Goal: Navigation & Orientation: Locate item on page

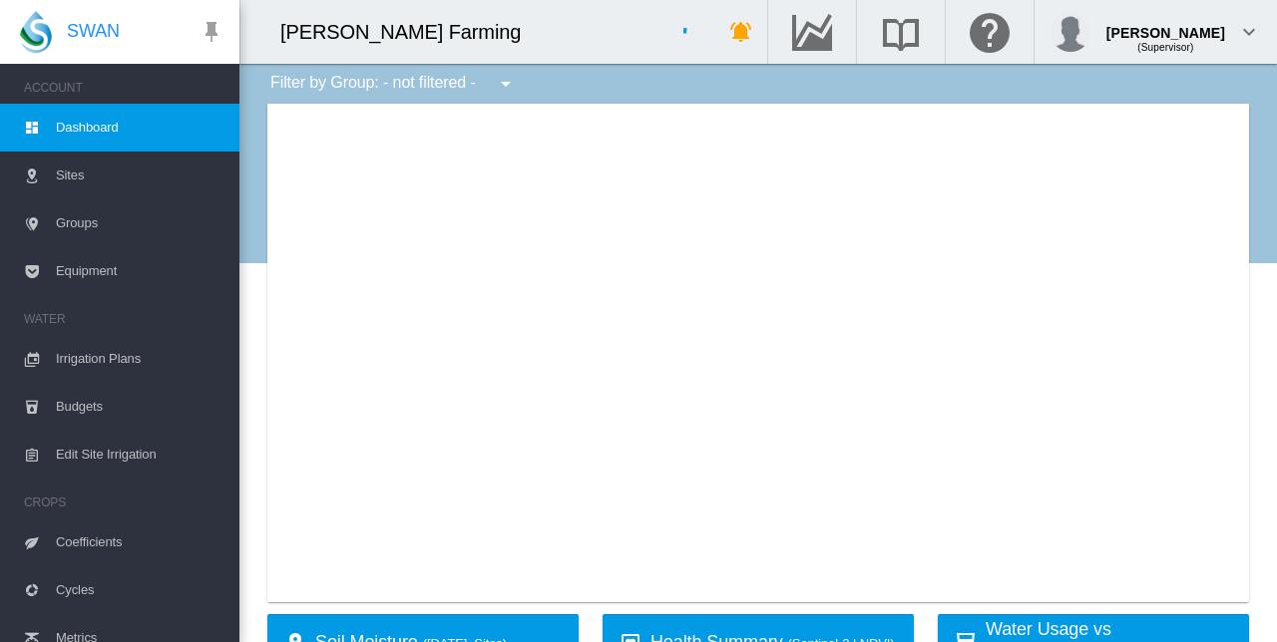
type input "**********"
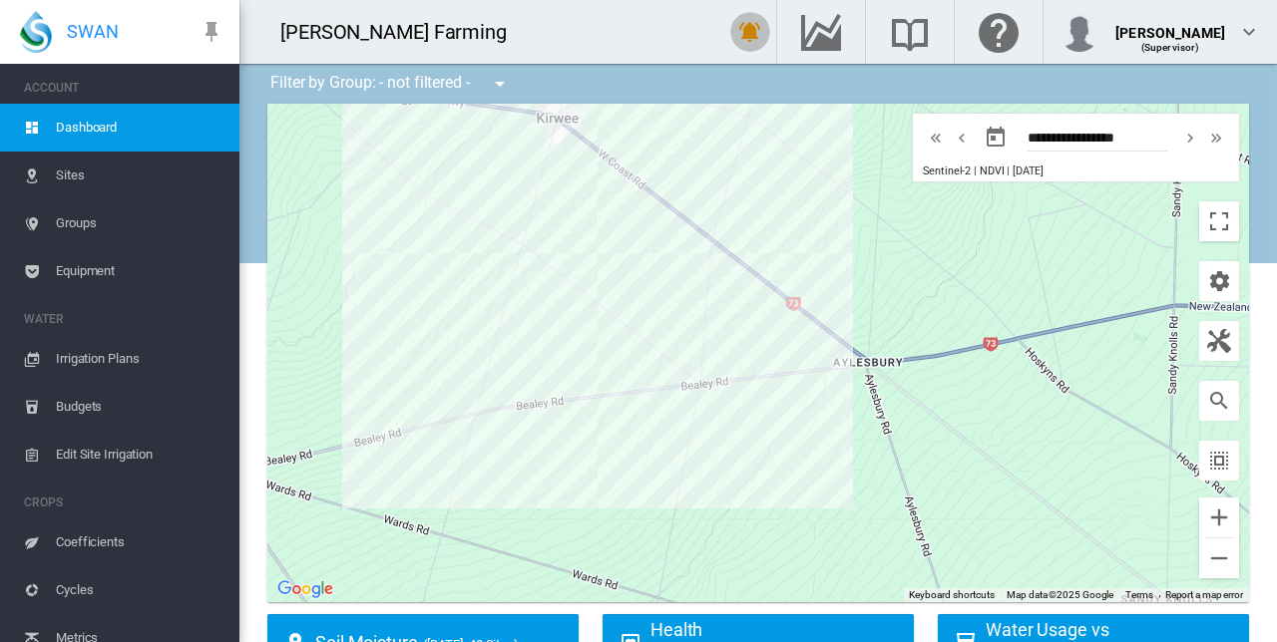
click at [762, 35] on md-icon "icon-bell-ring" at bounding box center [750, 32] width 24 height 24
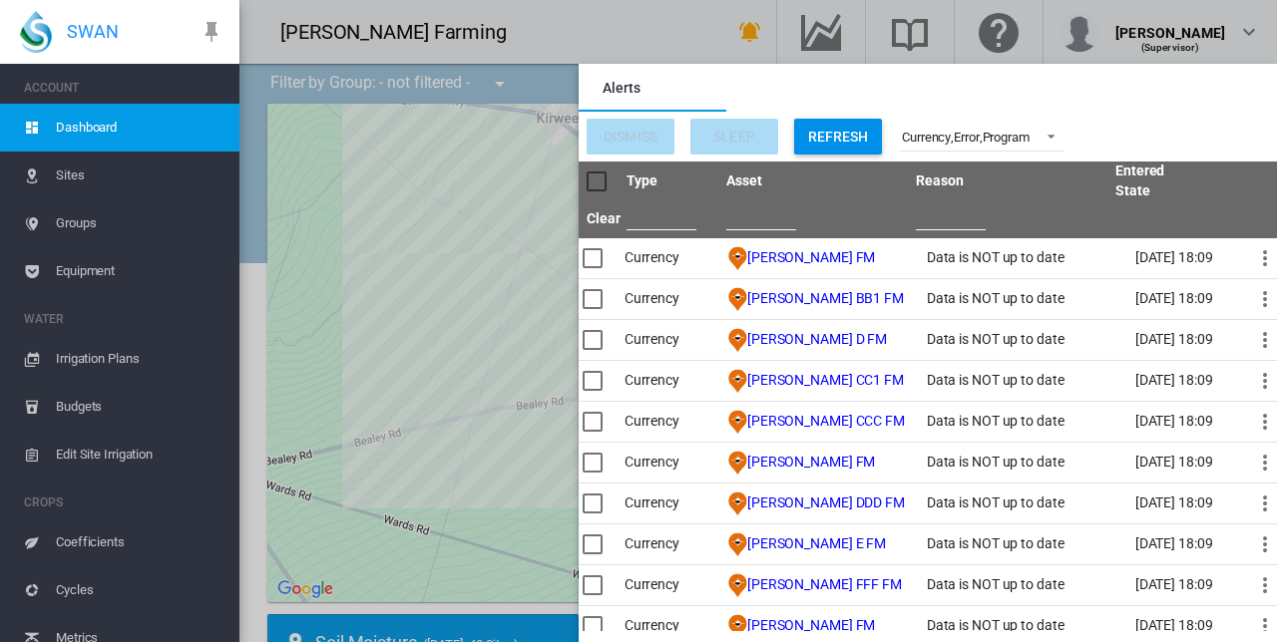
click at [770, 47] on md-backdrop at bounding box center [757, 321] width 1037 height 642
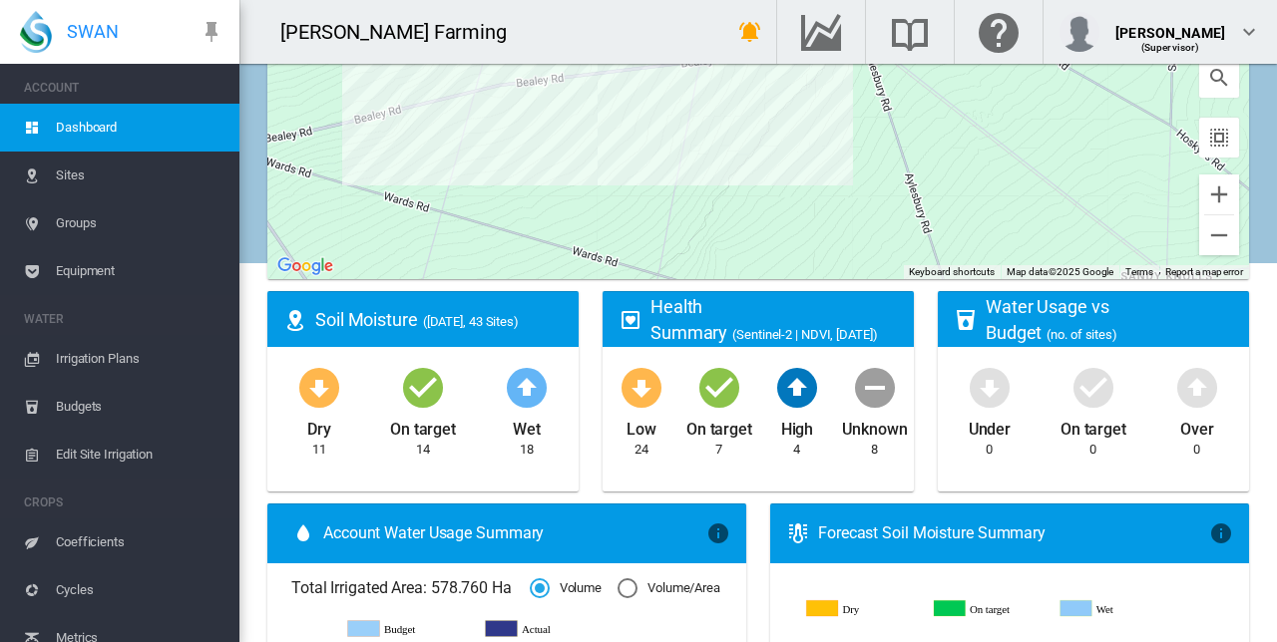
scroll to position [48, 0]
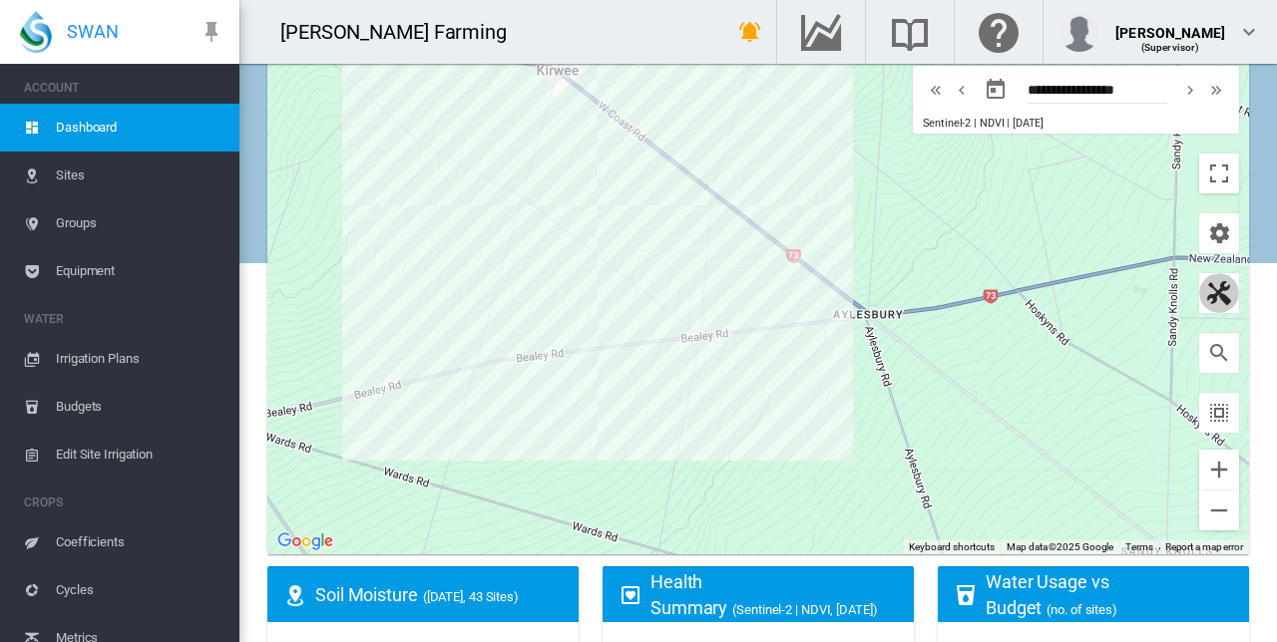
click at [1207, 294] on md-icon "button" at bounding box center [1219, 293] width 24 height 24
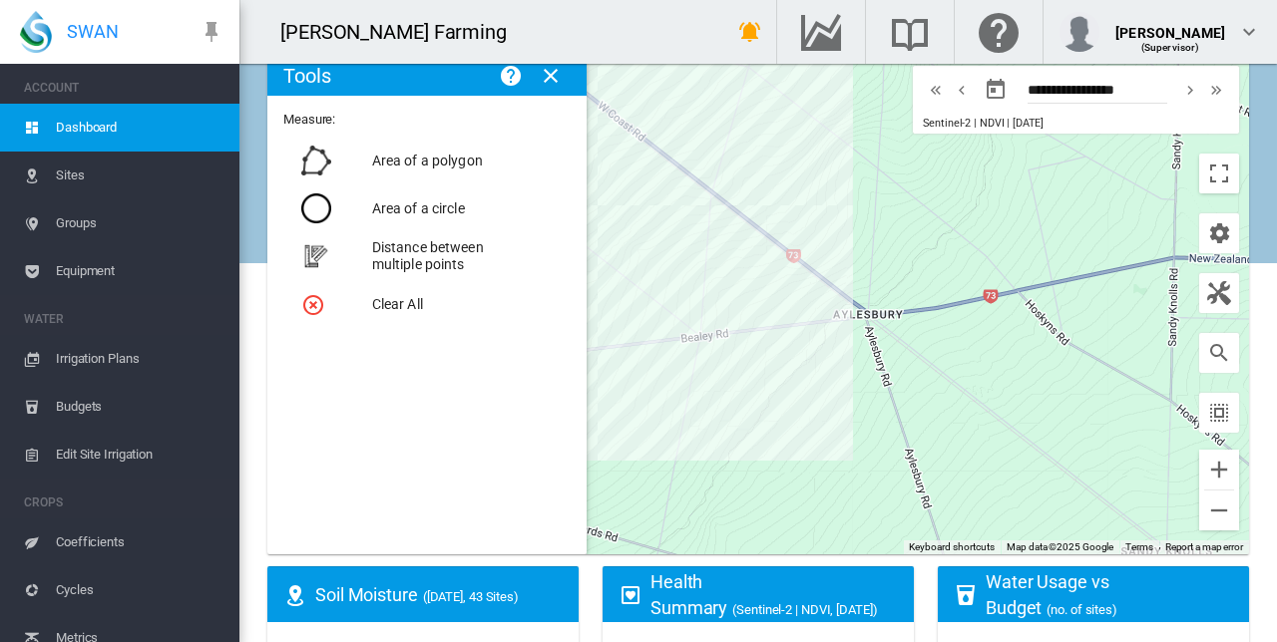
scroll to position [40, 0]
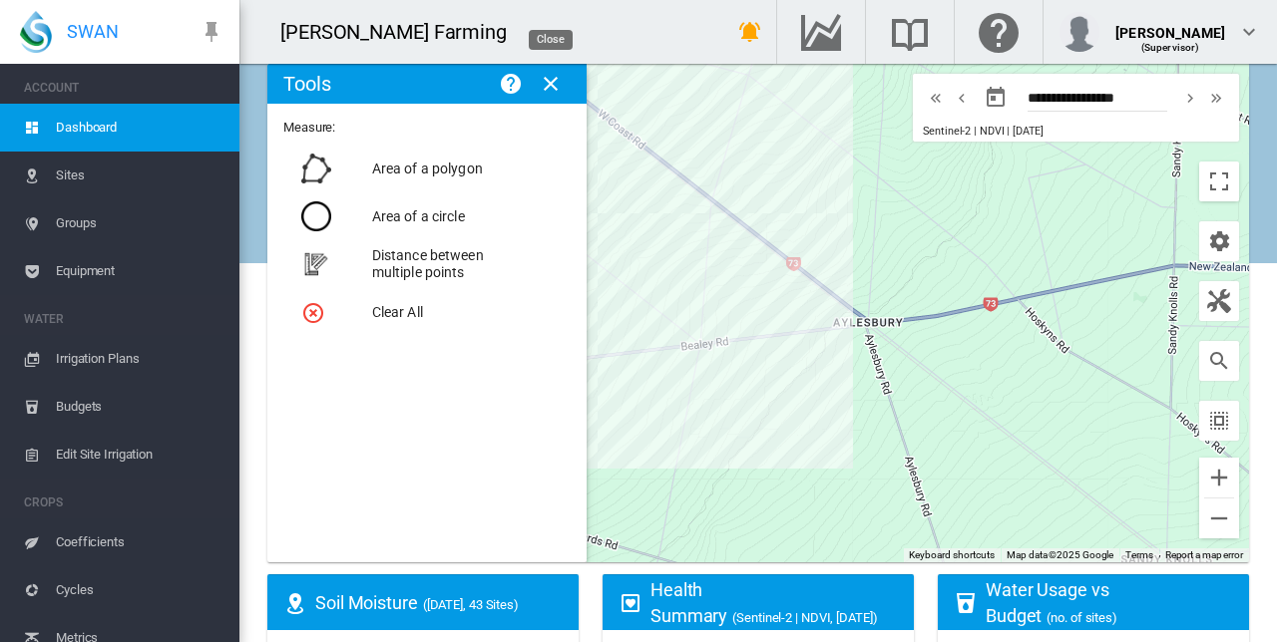
click at [547, 86] on md-icon "icon-close" at bounding box center [551, 84] width 24 height 24
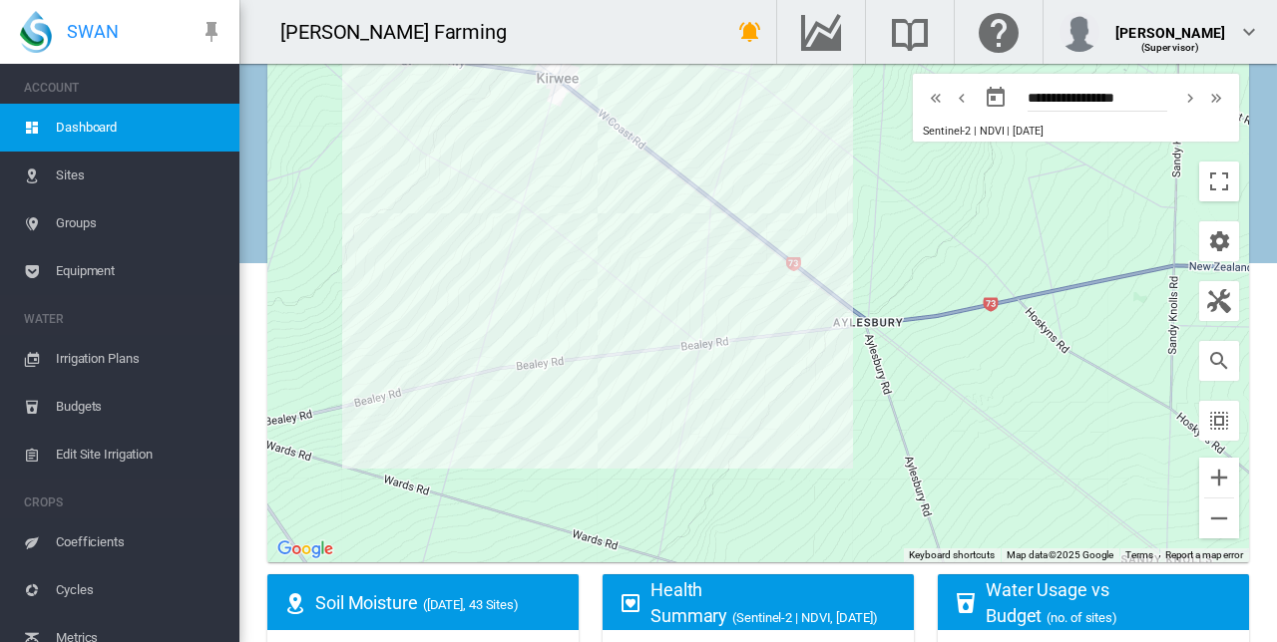
click at [1220, 252] on div at bounding box center [1219, 241] width 40 height 40
click at [1214, 245] on md-icon "icon-cog" at bounding box center [1219, 241] width 24 height 24
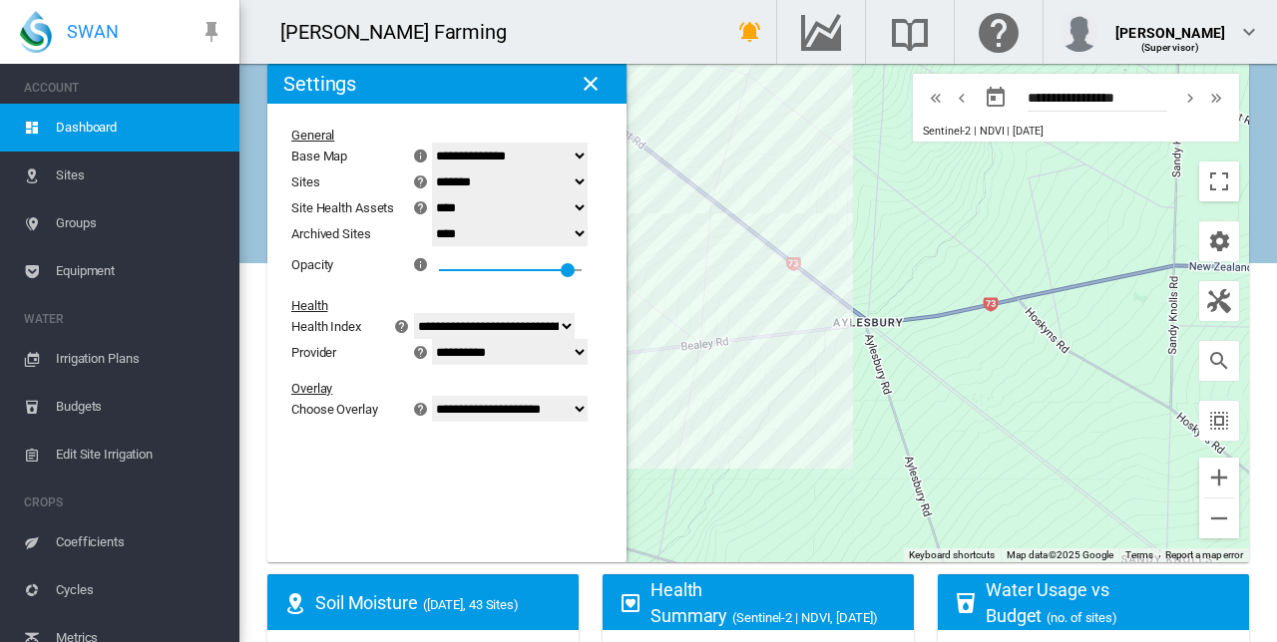
click at [581, 204] on select "******* **** ****" at bounding box center [510, 207] width 156 height 26
select select "****"
click at [444, 194] on select "******* **** ****" at bounding box center [510, 207] width 156 height 26
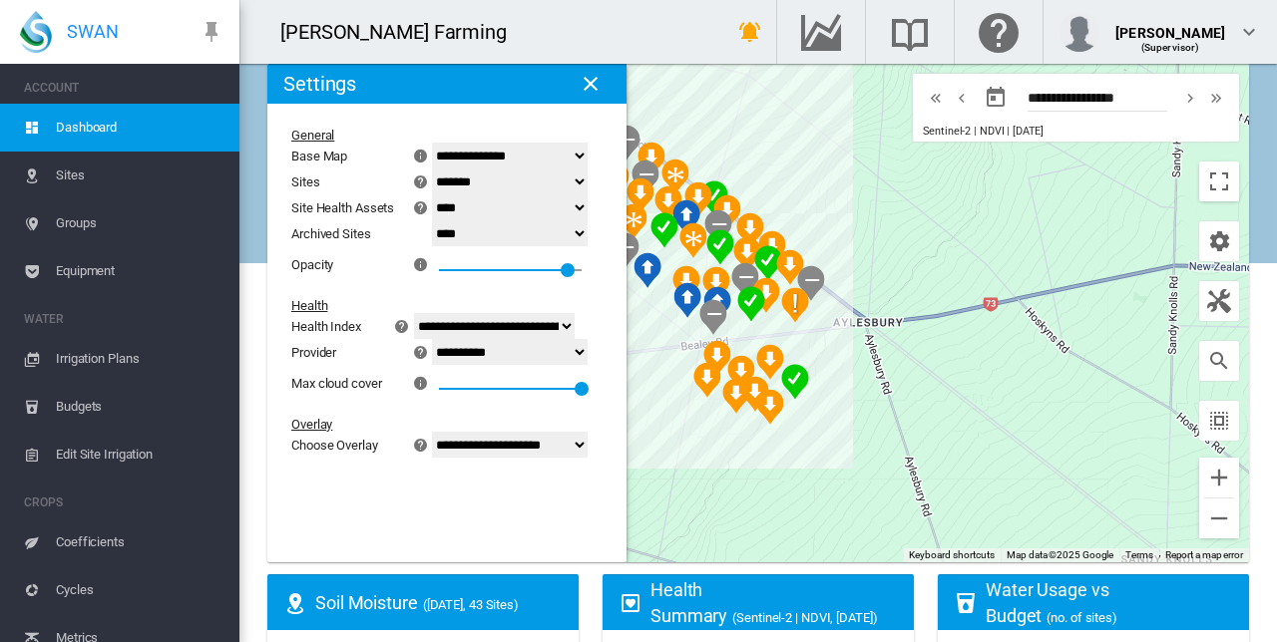
click at [592, 91] on md-icon "icon-close" at bounding box center [590, 84] width 24 height 24
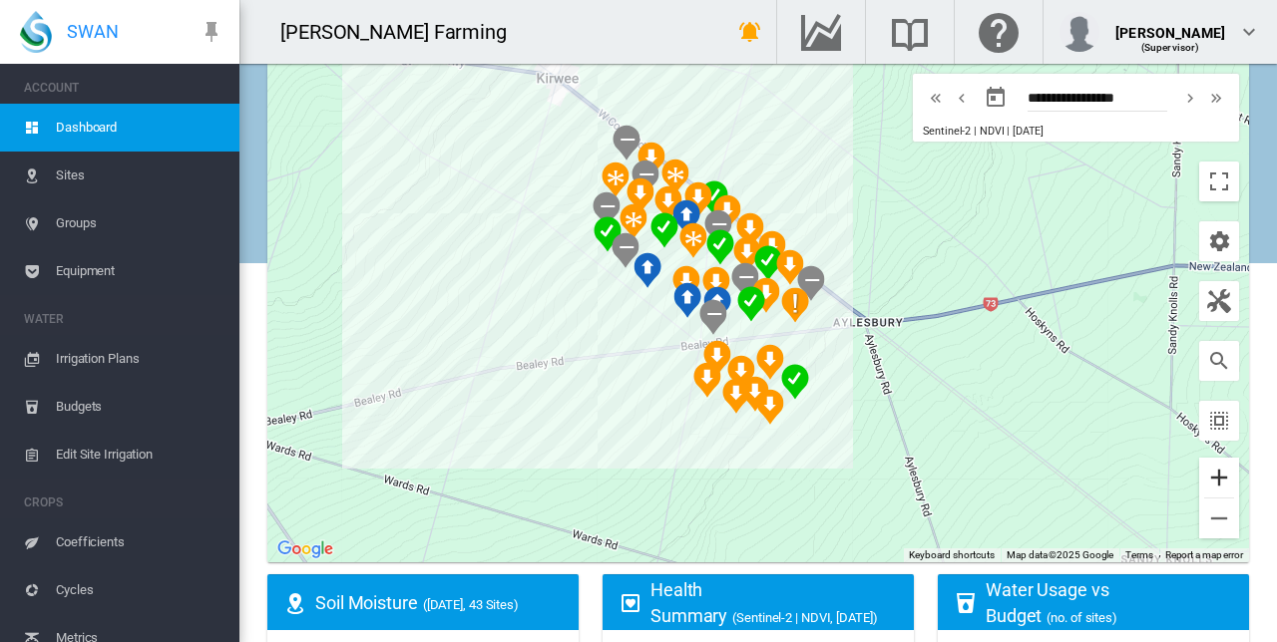
click at [1199, 480] on button "Zoom in" at bounding box center [1219, 478] width 40 height 40
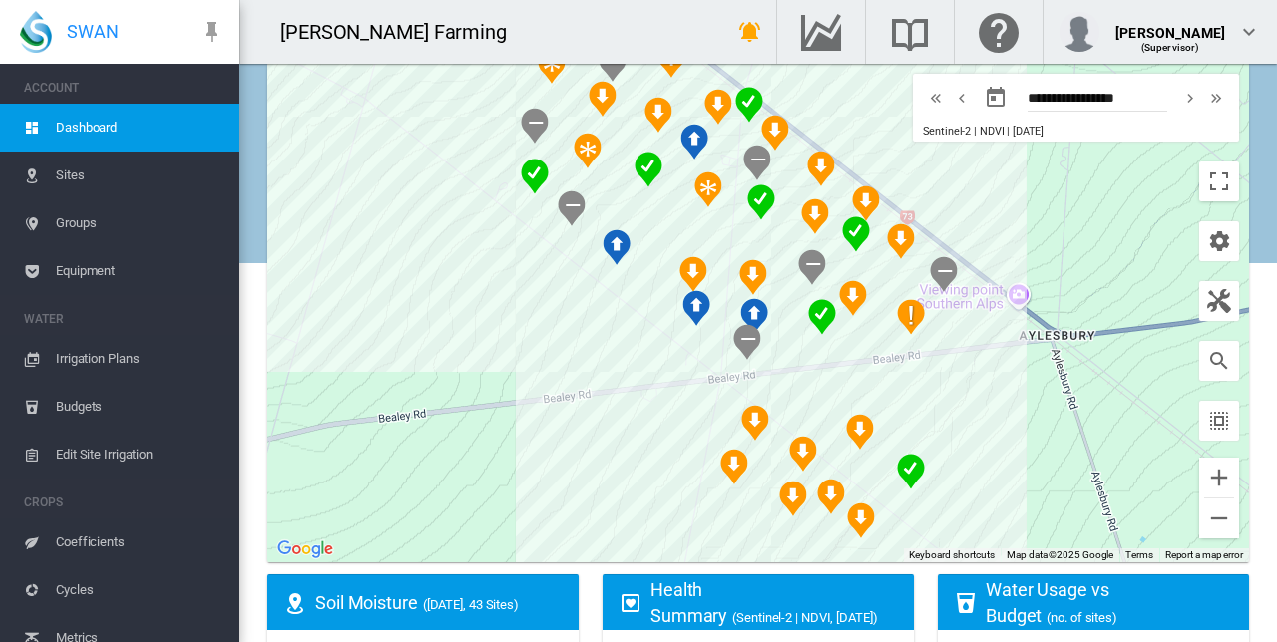
drag, startPoint x: 619, startPoint y: 413, endPoint x: 700, endPoint y: 415, distance: 80.8
click at [700, 415] on div at bounding box center [757, 313] width 981 height 499
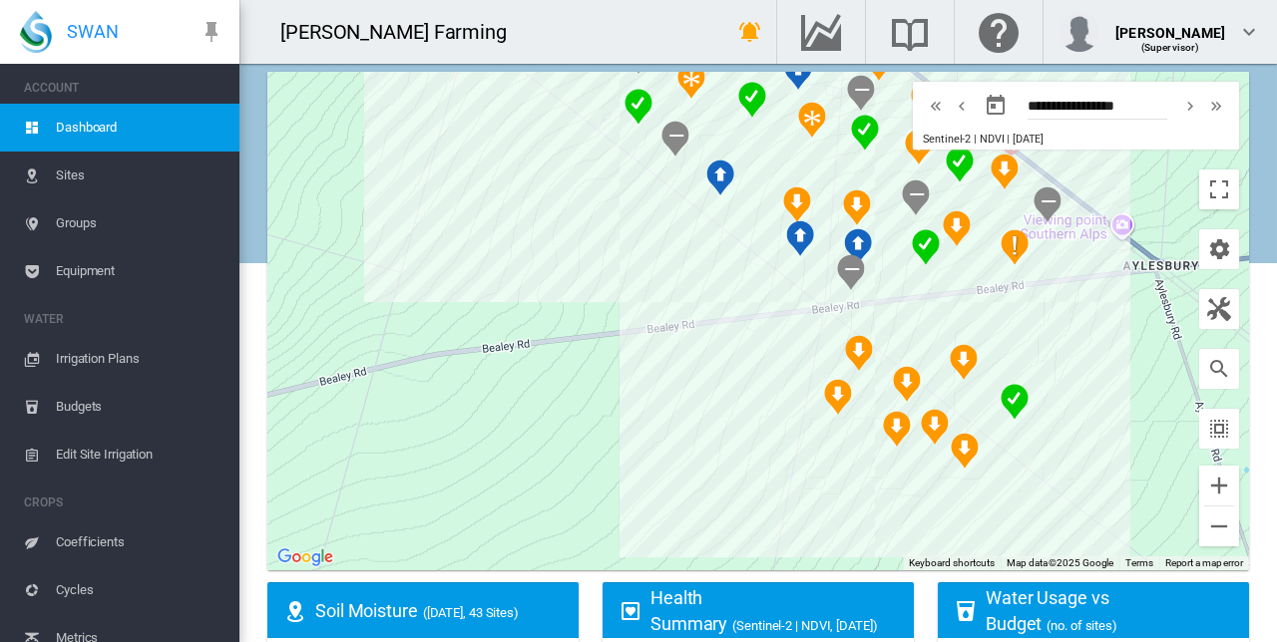
scroll to position [0, 0]
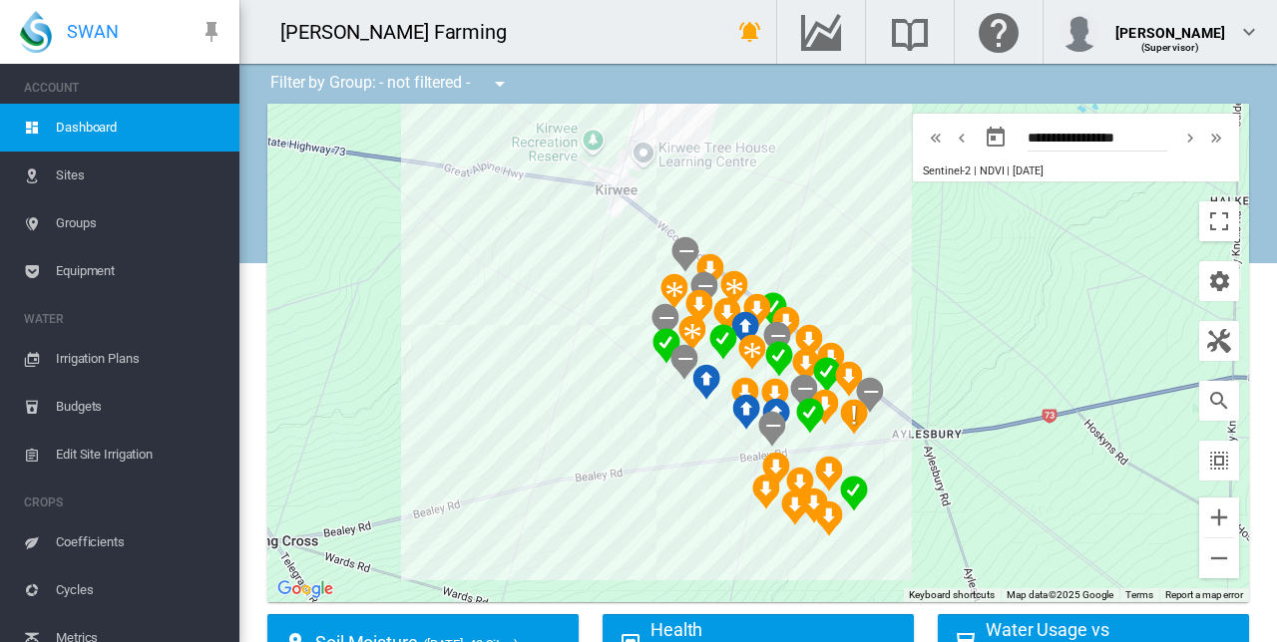
drag, startPoint x: 1084, startPoint y: 408, endPoint x: 885, endPoint y: 490, distance: 215.6
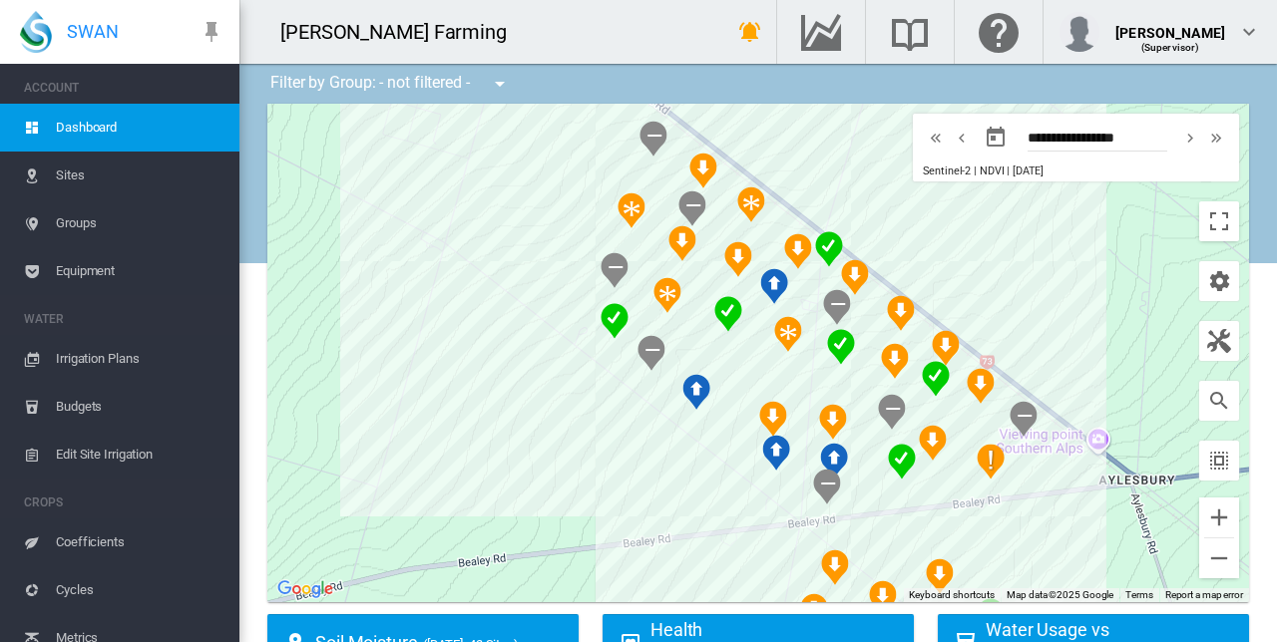
drag, startPoint x: 855, startPoint y: 410, endPoint x: 1054, endPoint y: 404, distance: 199.6
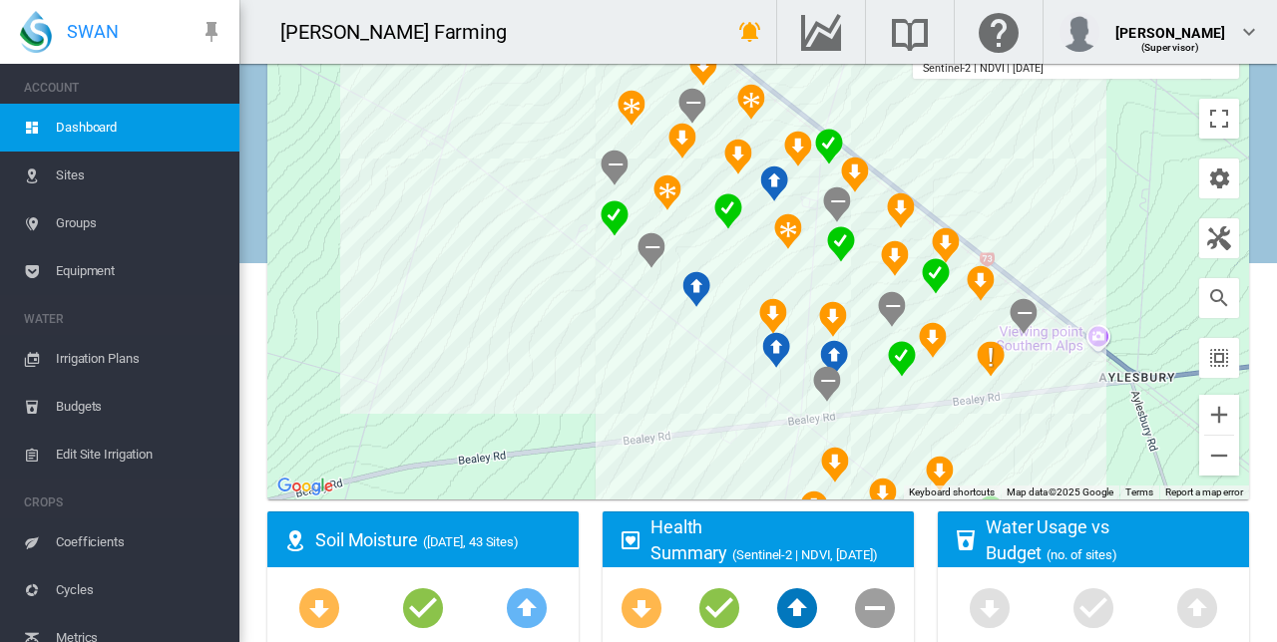
scroll to position [102, 0]
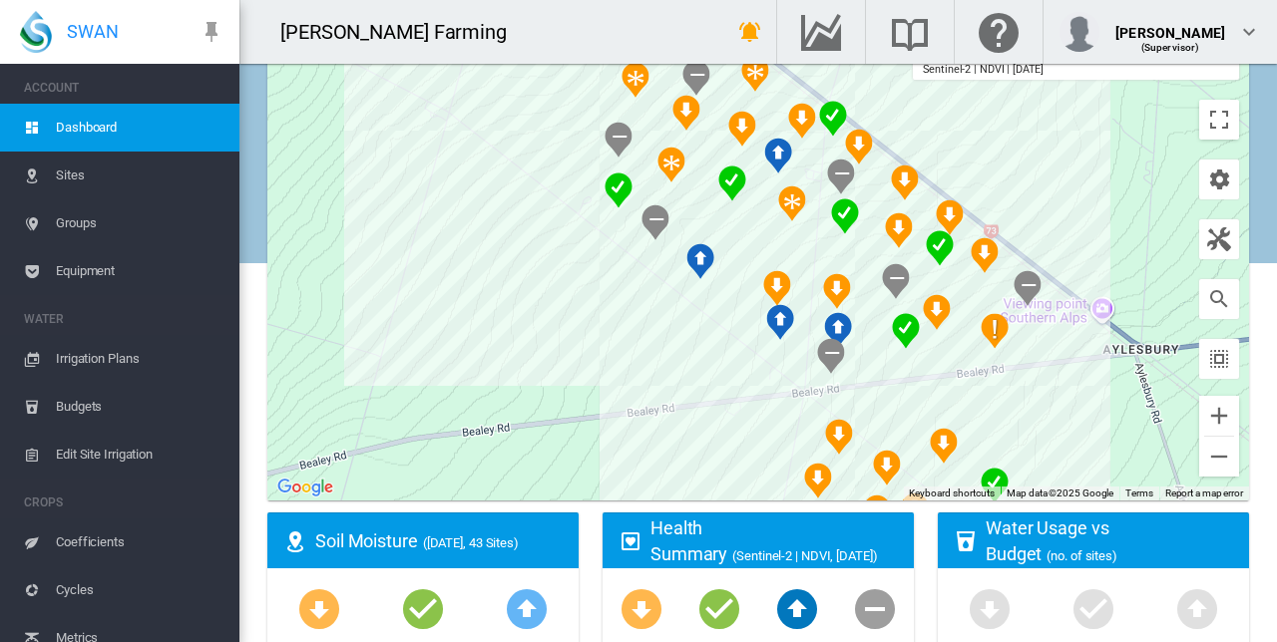
drag, startPoint x: 1104, startPoint y: 402, endPoint x: 1069, endPoint y: 361, distance: 53.8
click at [1108, 370] on div at bounding box center [757, 251] width 981 height 499
click at [987, 329] on img "NDVI: Brooker MMM" at bounding box center [994, 331] width 28 height 36
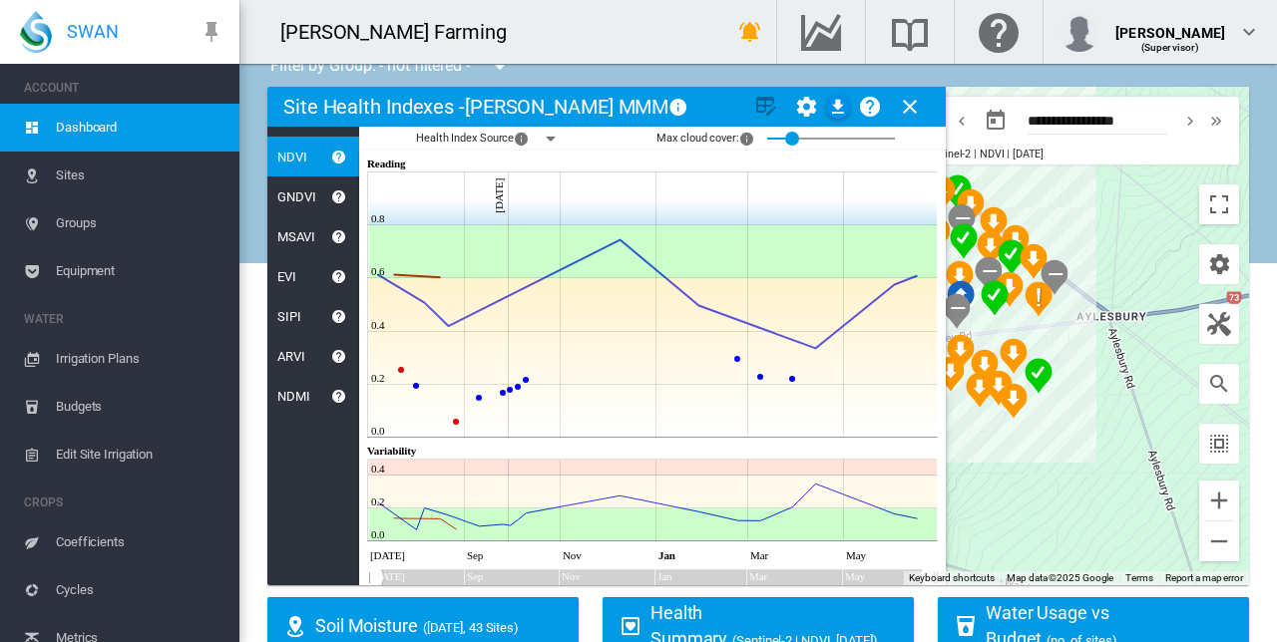
scroll to position [0, 0]
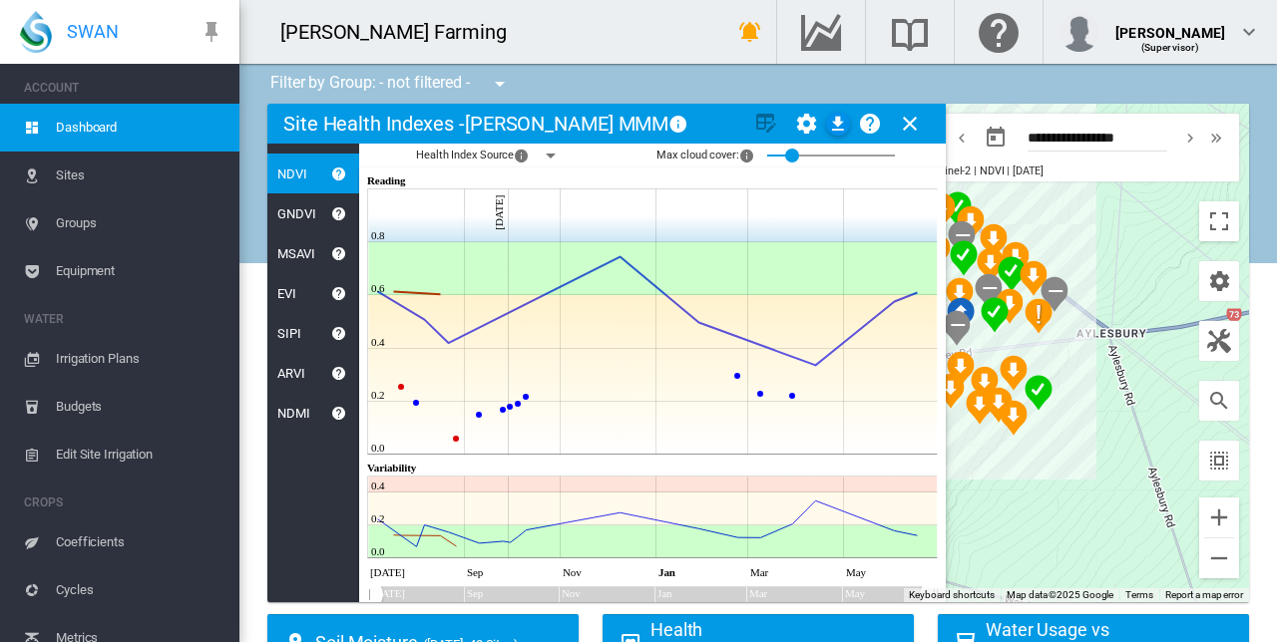
drag, startPoint x: 1269, startPoint y: 169, endPoint x: 1249, endPoint y: 92, distance: 79.3
click at [340, 294] on md-icon "icon-help-circle" at bounding box center [339, 293] width 24 height 24
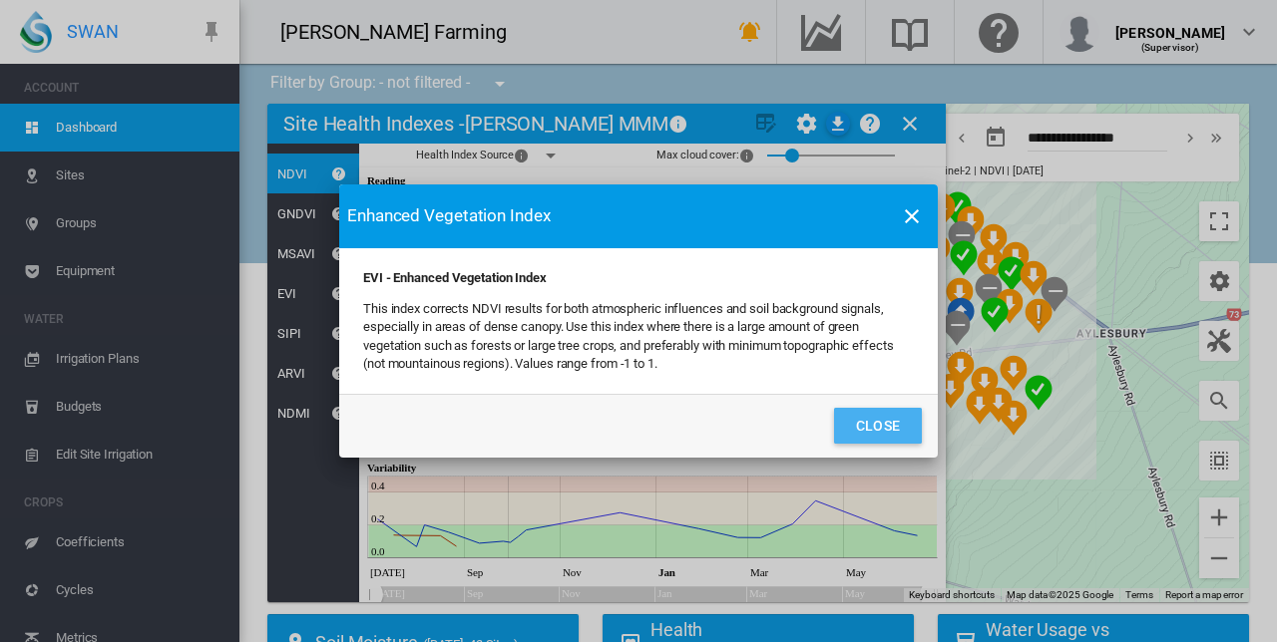
click at [859, 427] on button "Close" at bounding box center [878, 426] width 88 height 36
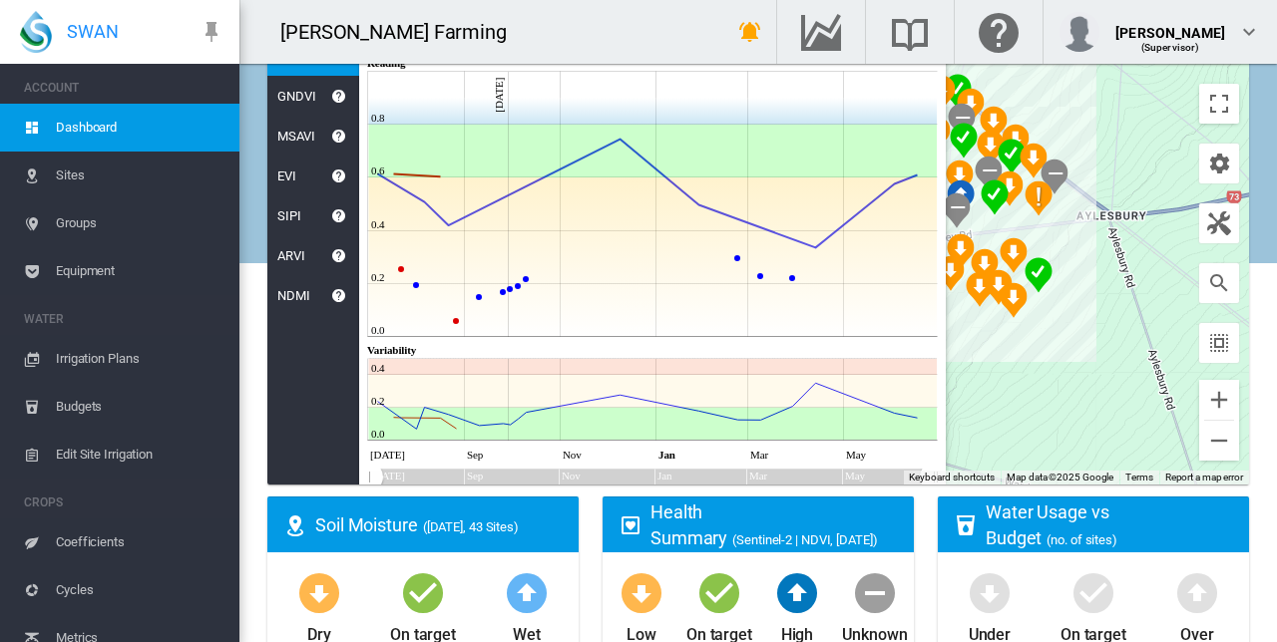
scroll to position [12, 0]
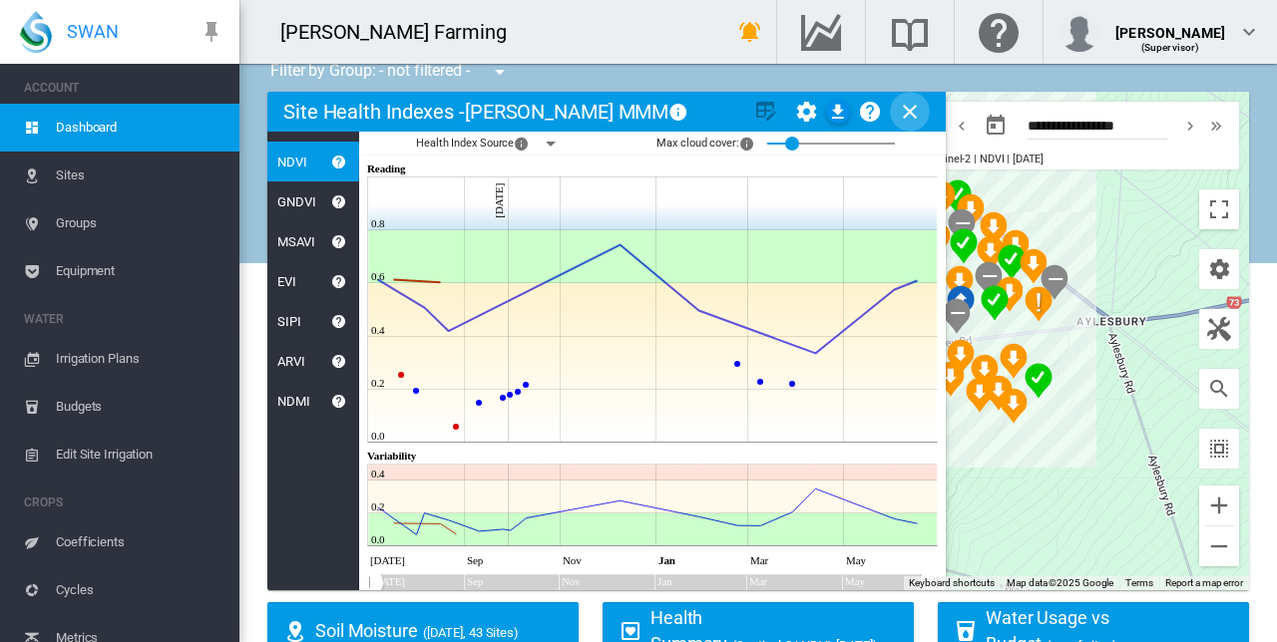
click at [902, 118] on md-icon "icon-close" at bounding box center [910, 112] width 24 height 24
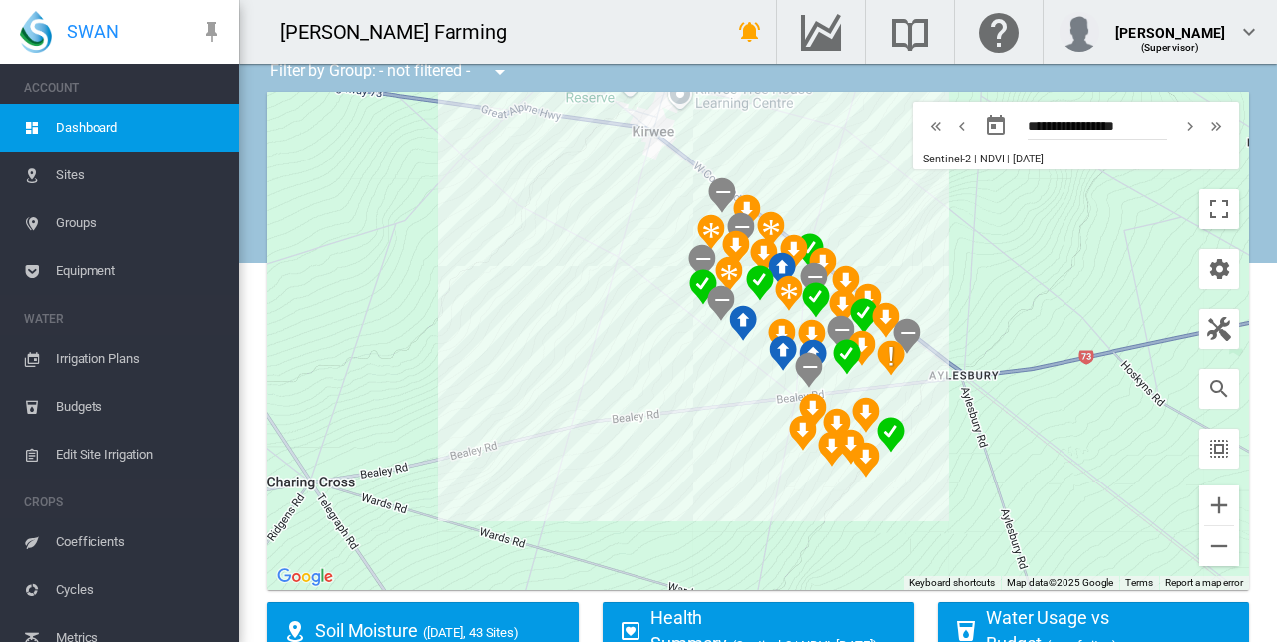
drag, startPoint x: 1077, startPoint y: 385, endPoint x: 918, endPoint y: 440, distance: 168.7
click at [918, 440] on div at bounding box center [757, 341] width 981 height 499
click at [1204, 497] on button "Zoom in" at bounding box center [1219, 506] width 40 height 40
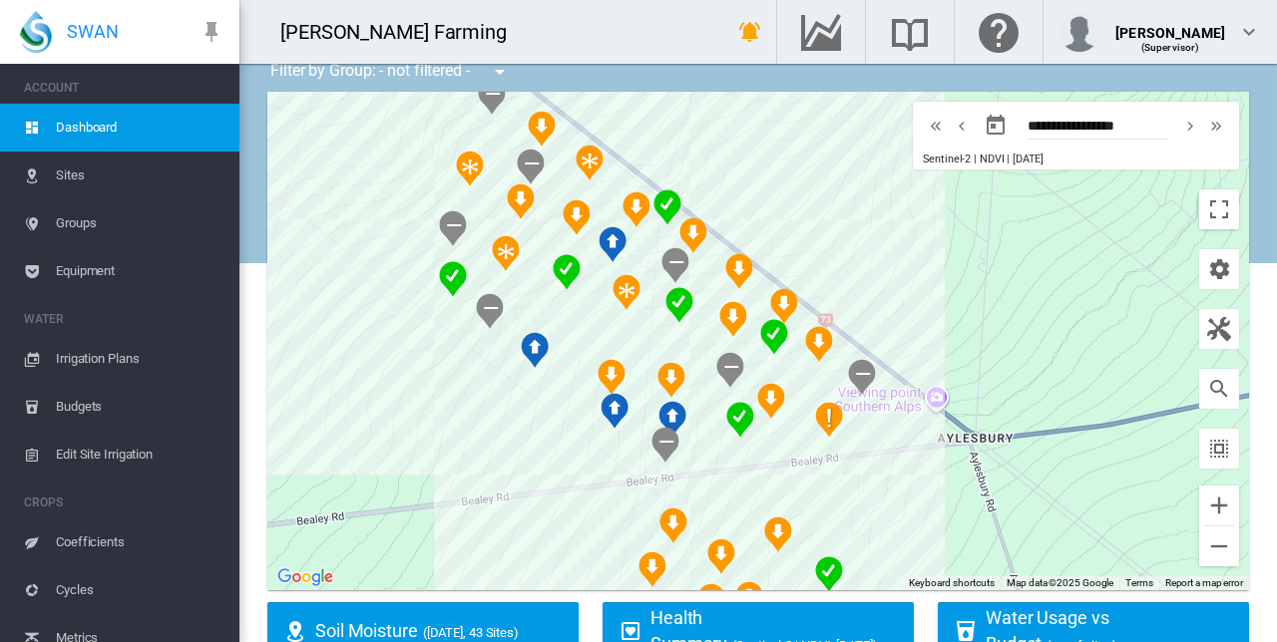
drag, startPoint x: 1065, startPoint y: 281, endPoint x: 871, endPoint y: 307, distance: 196.2
click at [871, 308] on div at bounding box center [757, 341] width 981 height 499
click at [1199, 542] on button "Zoom out" at bounding box center [1219, 547] width 40 height 40
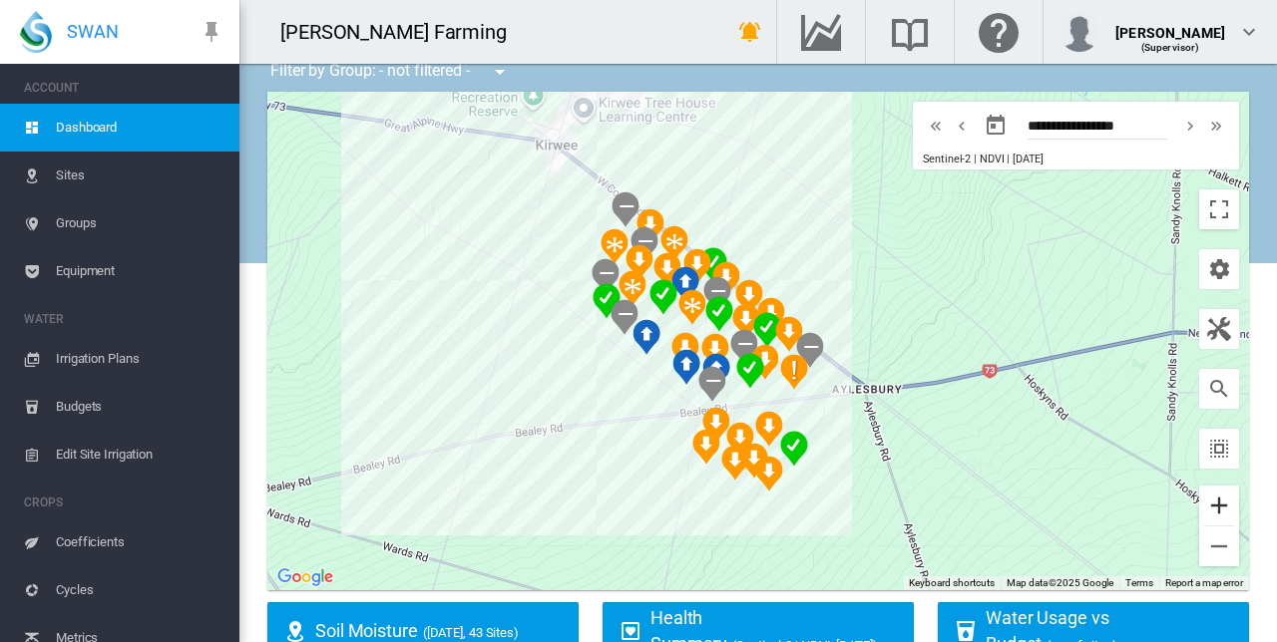
click at [1210, 504] on button "Zoom in" at bounding box center [1219, 506] width 40 height 40
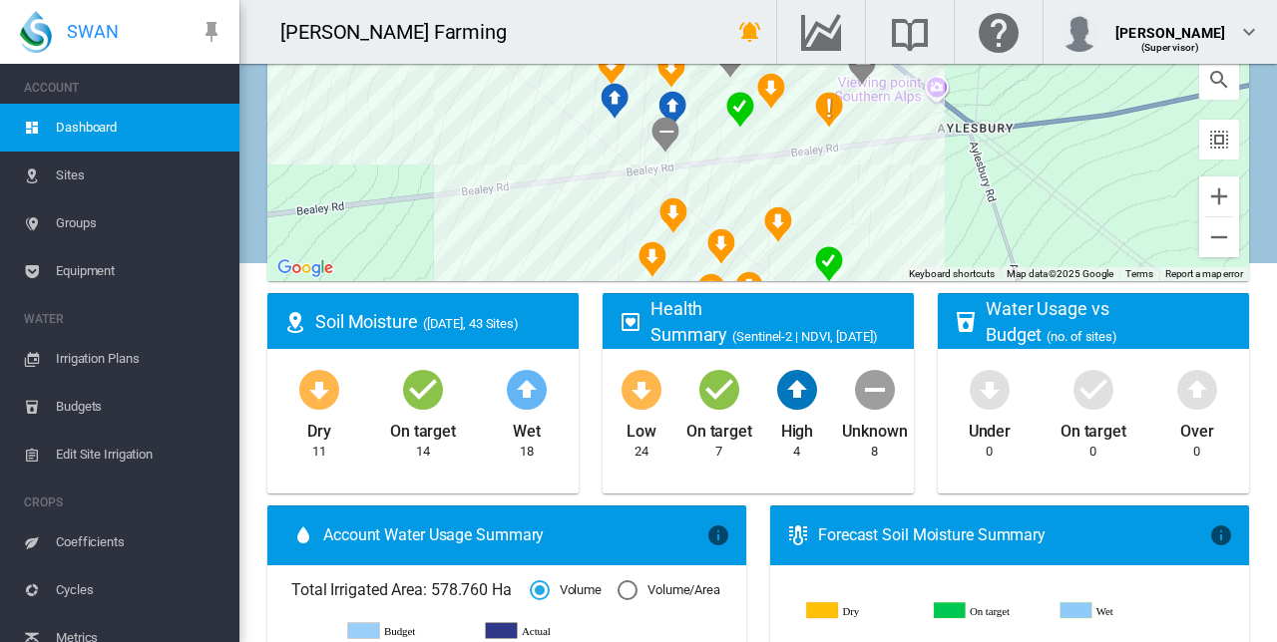
scroll to position [0, 0]
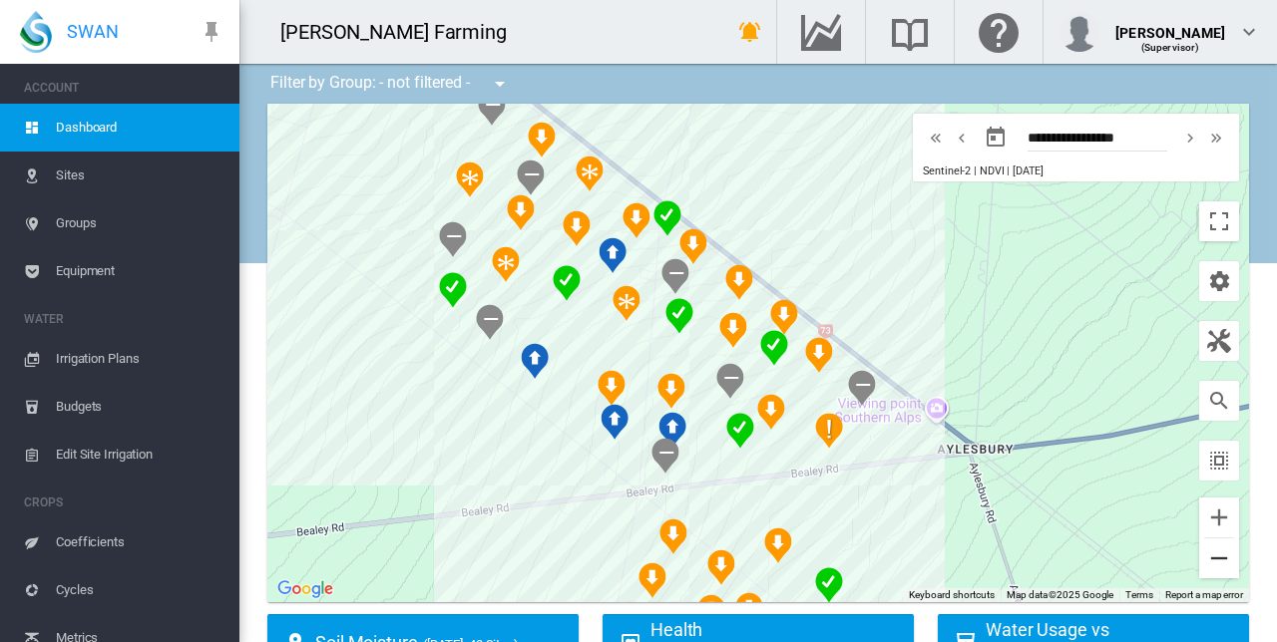
click at [1210, 559] on button "Zoom out" at bounding box center [1219, 559] width 40 height 40
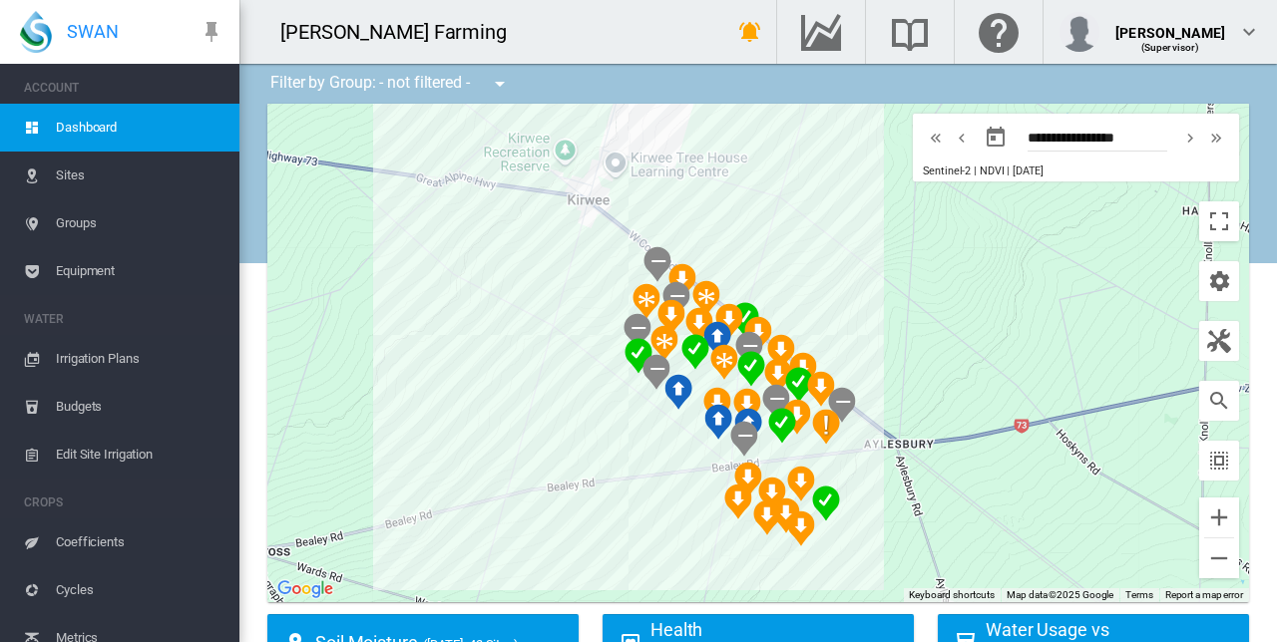
drag, startPoint x: 592, startPoint y: 560, endPoint x: 623, endPoint y: 598, distance: 49.7
click at [623, 598] on div at bounding box center [757, 353] width 981 height 499
